Goal: Task Accomplishment & Management: Manage account settings

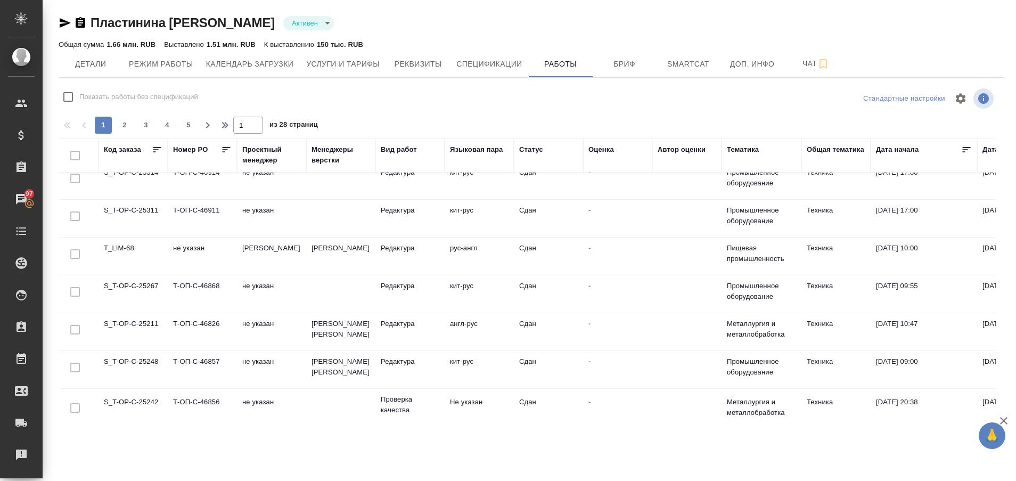
scroll to position [774, 0]
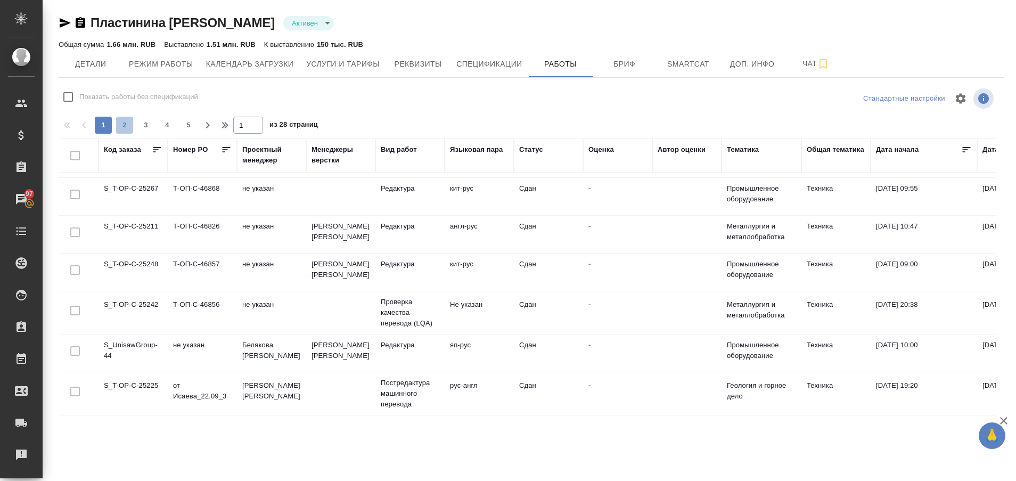
click at [122, 131] on button "2" at bounding box center [124, 125] width 17 height 17
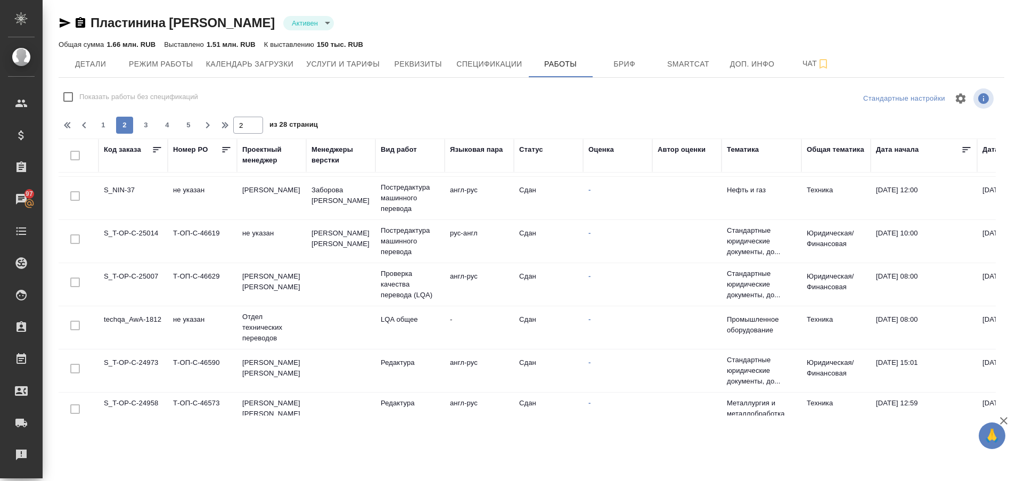
scroll to position [817, 0]
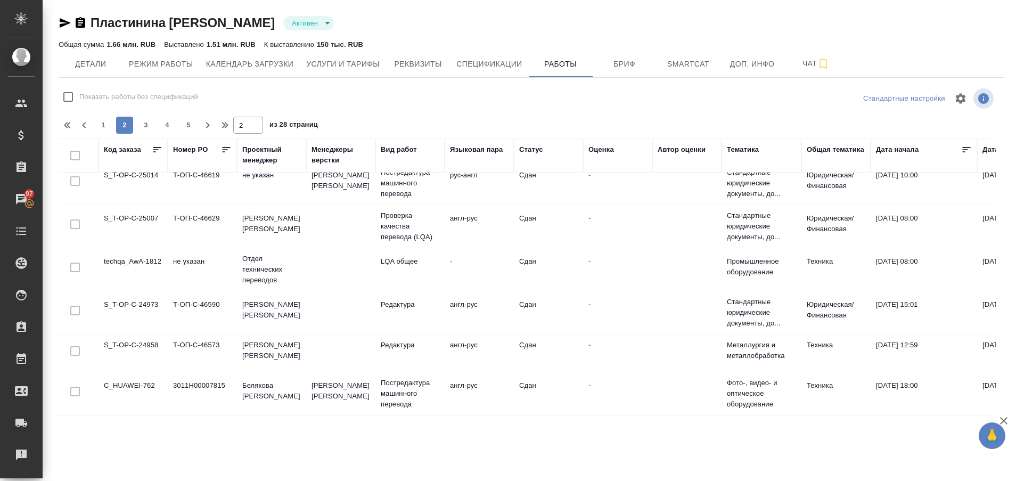
click at [145, 113] on div at bounding box center [532, 113] width 946 height 5
click at [143, 129] on span "3" at bounding box center [145, 125] width 17 height 11
type input "3"
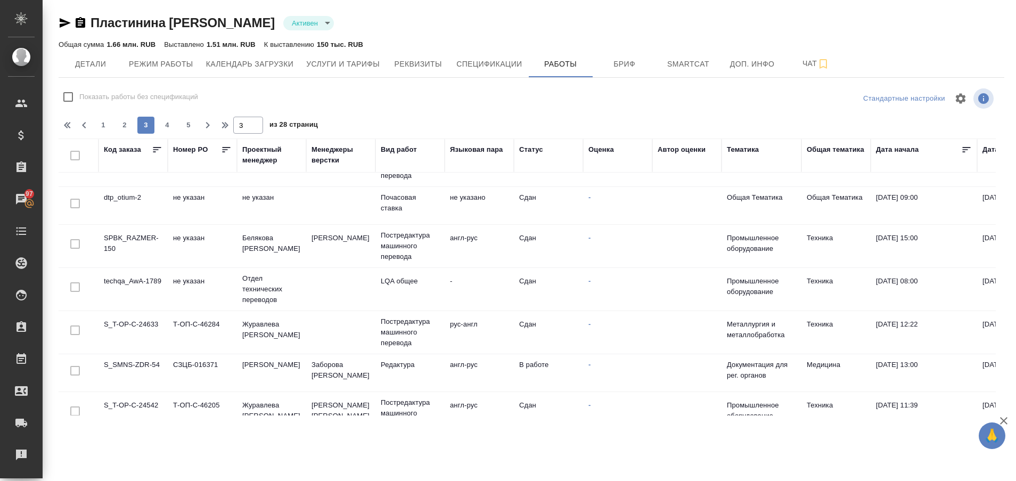
scroll to position [355, 0]
click at [121, 358] on td "S_SMNS-ZDR-54" at bounding box center [133, 370] width 69 height 37
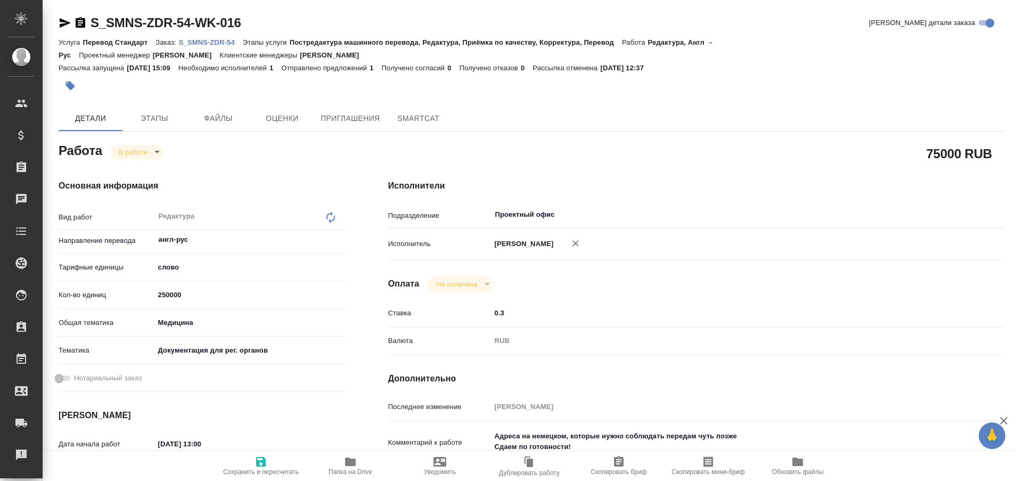
type textarea "x"
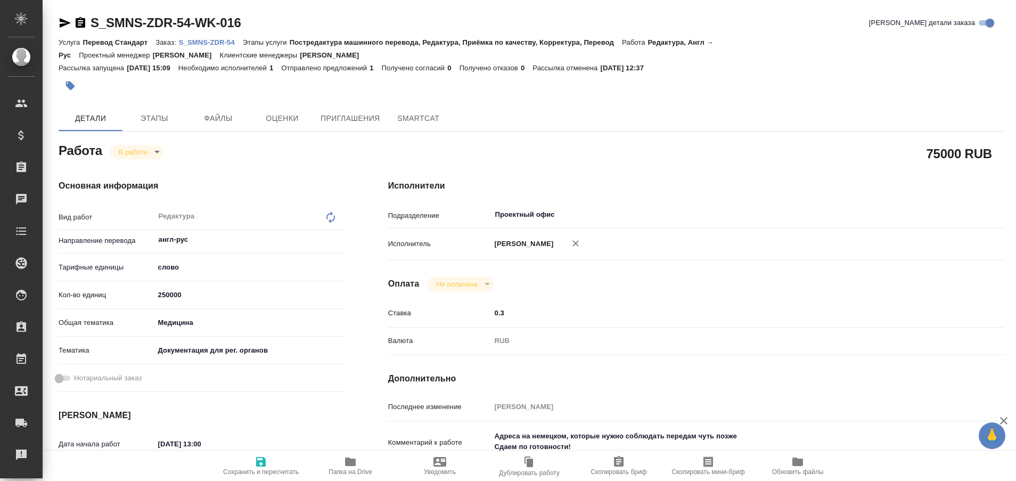
type textarea "x"
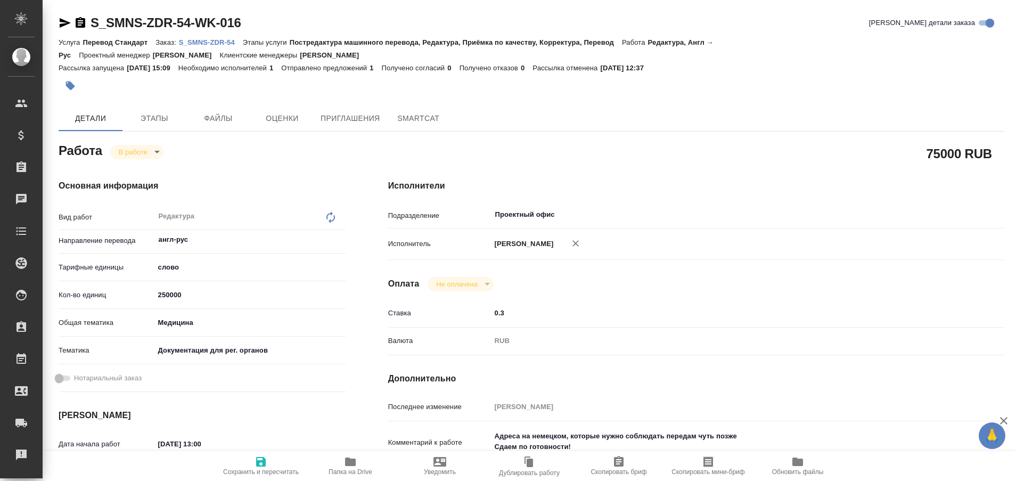
type textarea "x"
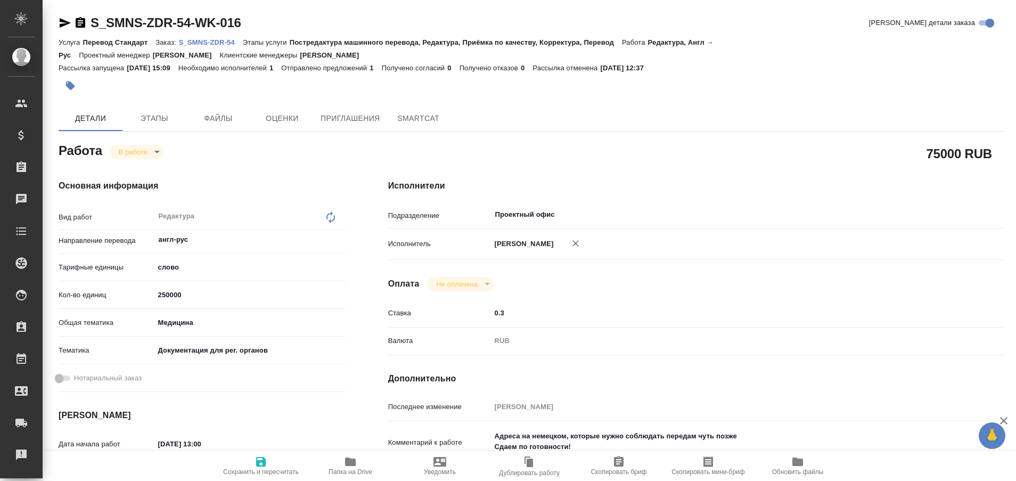
click at [213, 43] on p "S_SMNS-ZDR-54" at bounding box center [211, 42] width 64 height 8
type textarea "x"
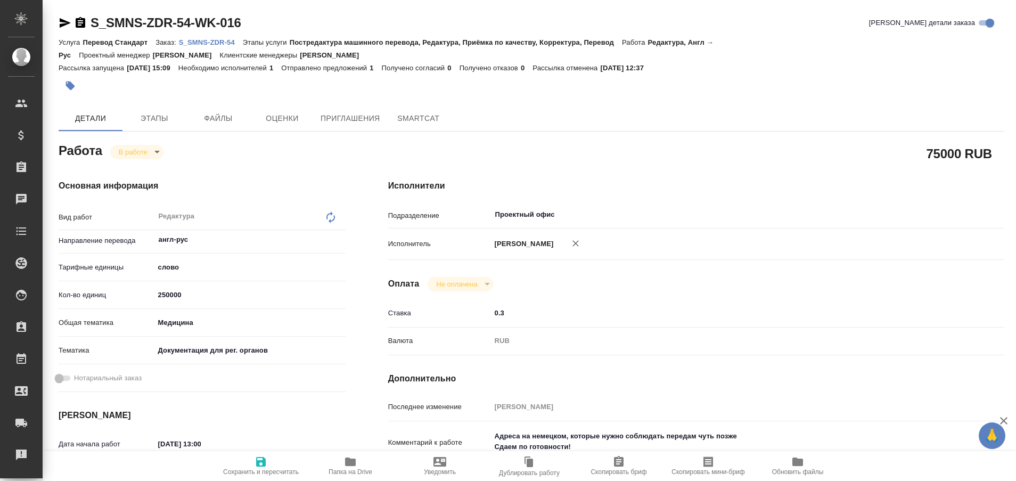
type textarea "x"
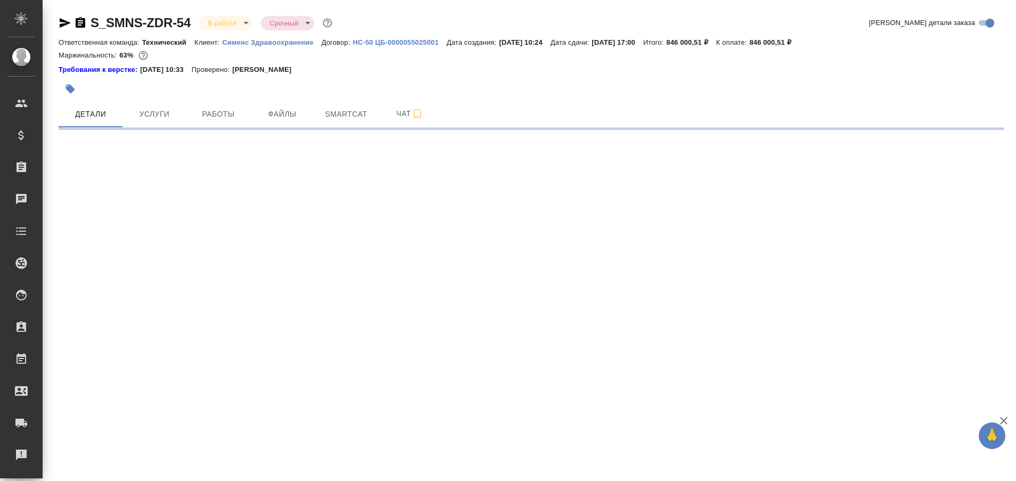
select select "RU"
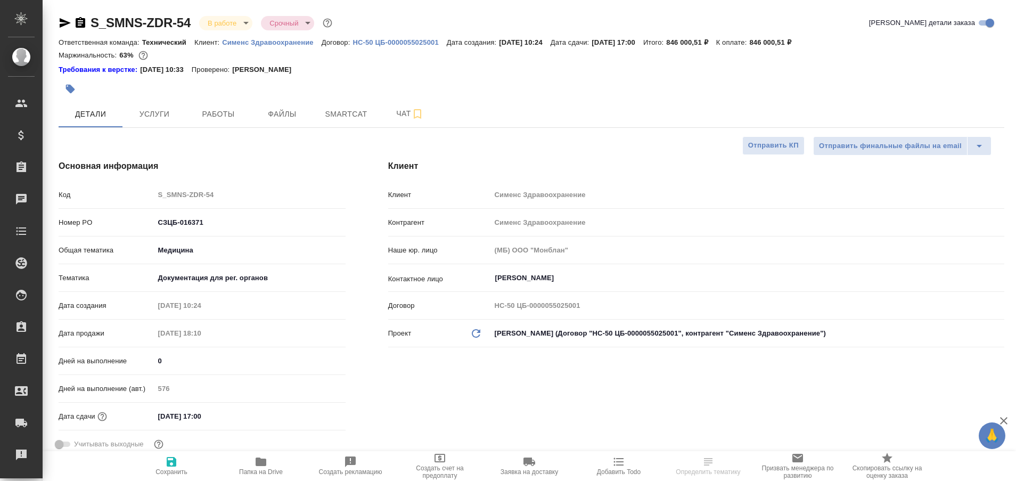
type textarea "x"
click at [413, 63] on div "Требования к верстке: [DATE] 10:33 Проверено: [PERSON_NAME]" at bounding box center [532, 68] width 946 height 13
click at [221, 110] on span "Работы" at bounding box center [218, 114] width 51 height 13
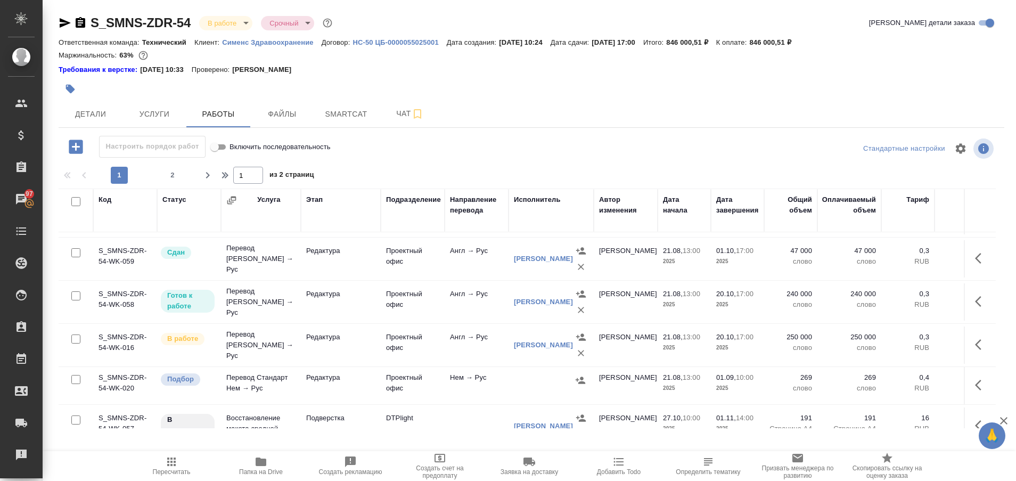
scroll to position [890, 0]
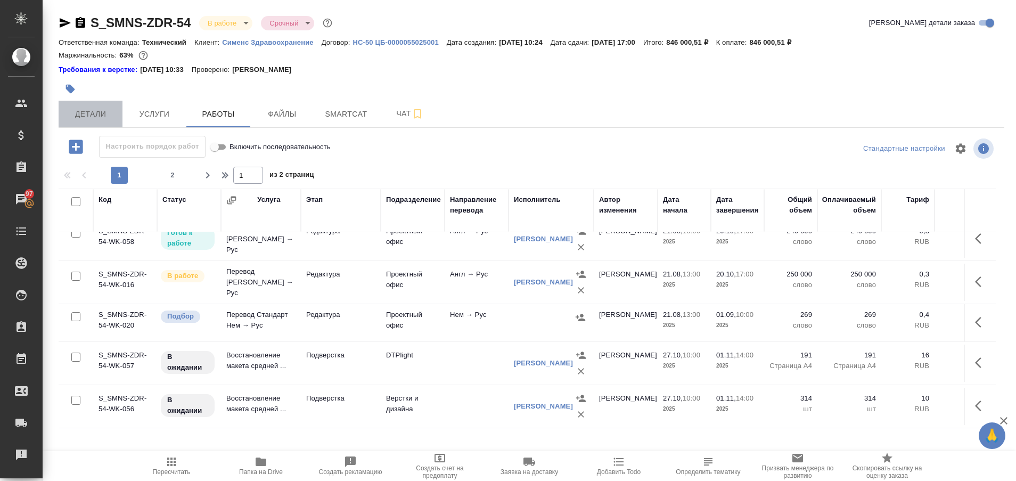
click at [92, 115] on span "Детали" at bounding box center [90, 114] width 51 height 13
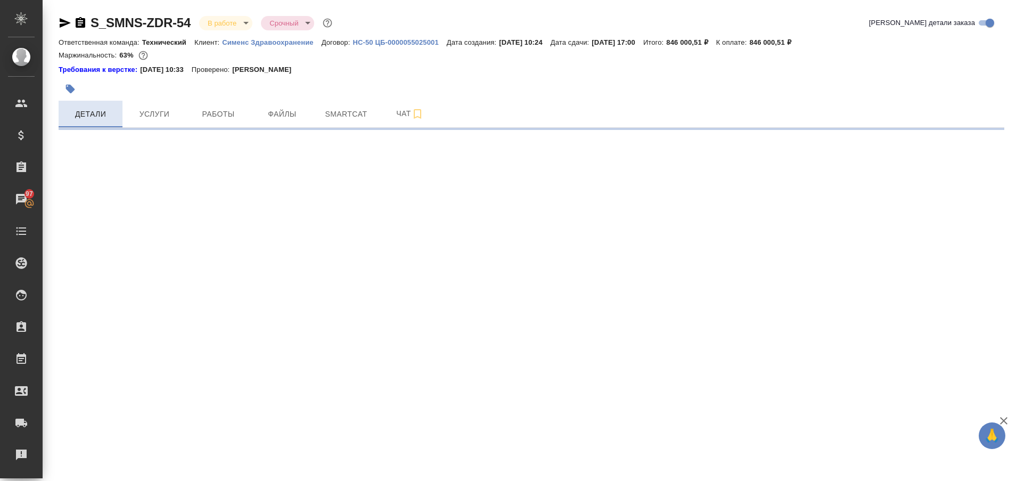
select select "RU"
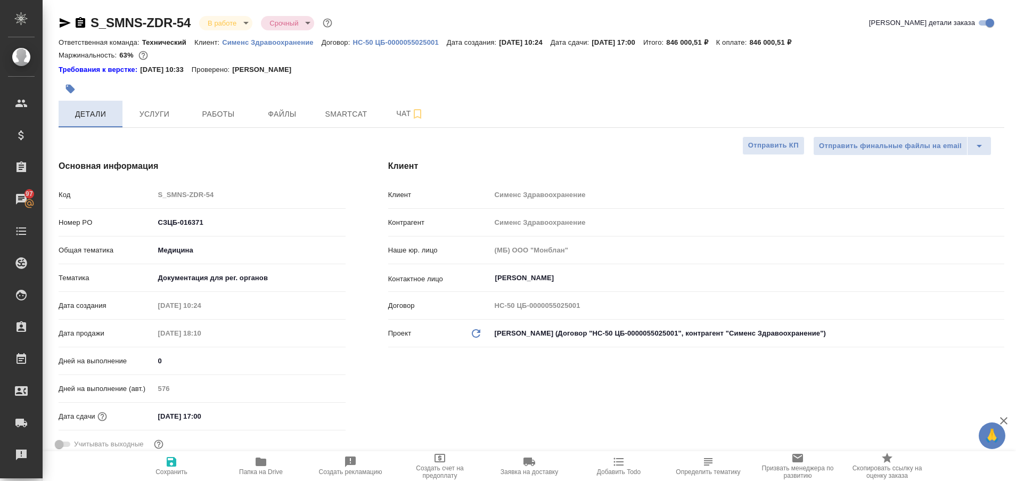
type textarea "x"
click at [59, 19] on icon "button" at bounding box center [65, 23] width 13 height 13
type textarea "x"
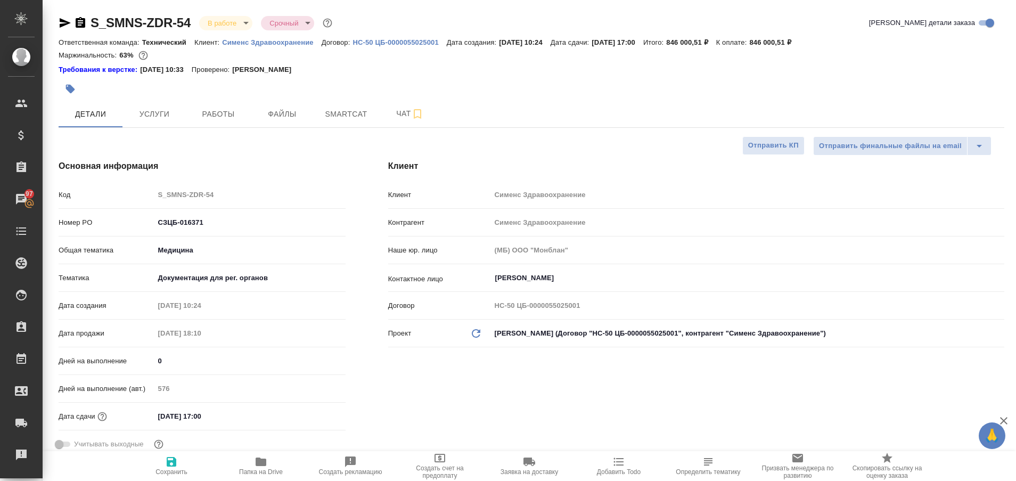
type textarea "x"
